Goal: Find specific page/section: Find specific page/section

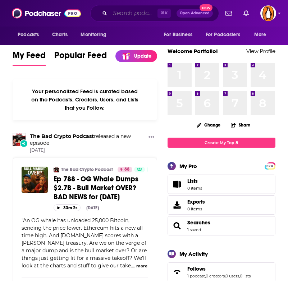
click at [124, 15] on input "Search podcasts, credits, & more..." at bounding box center [133, 13] width 47 height 11
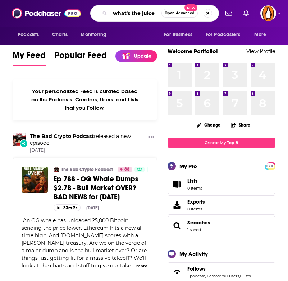
type input "what's the juice"
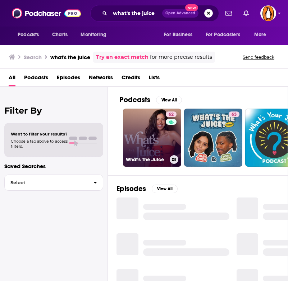
click at [149, 140] on link "62 What's The Juice" at bounding box center [152, 138] width 58 height 58
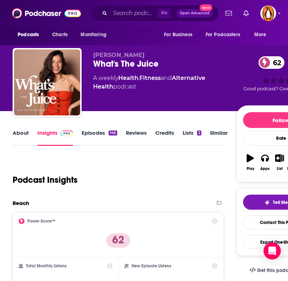
drag, startPoint x: 139, startPoint y: 56, endPoint x: 93, endPoint y: 54, distance: 46.3
click at [93, 54] on p "[PERSON_NAME]" at bounding box center [164, 55] width 143 height 7
copy span "[PERSON_NAME]"
